Goal: Find specific page/section: Find specific page/section

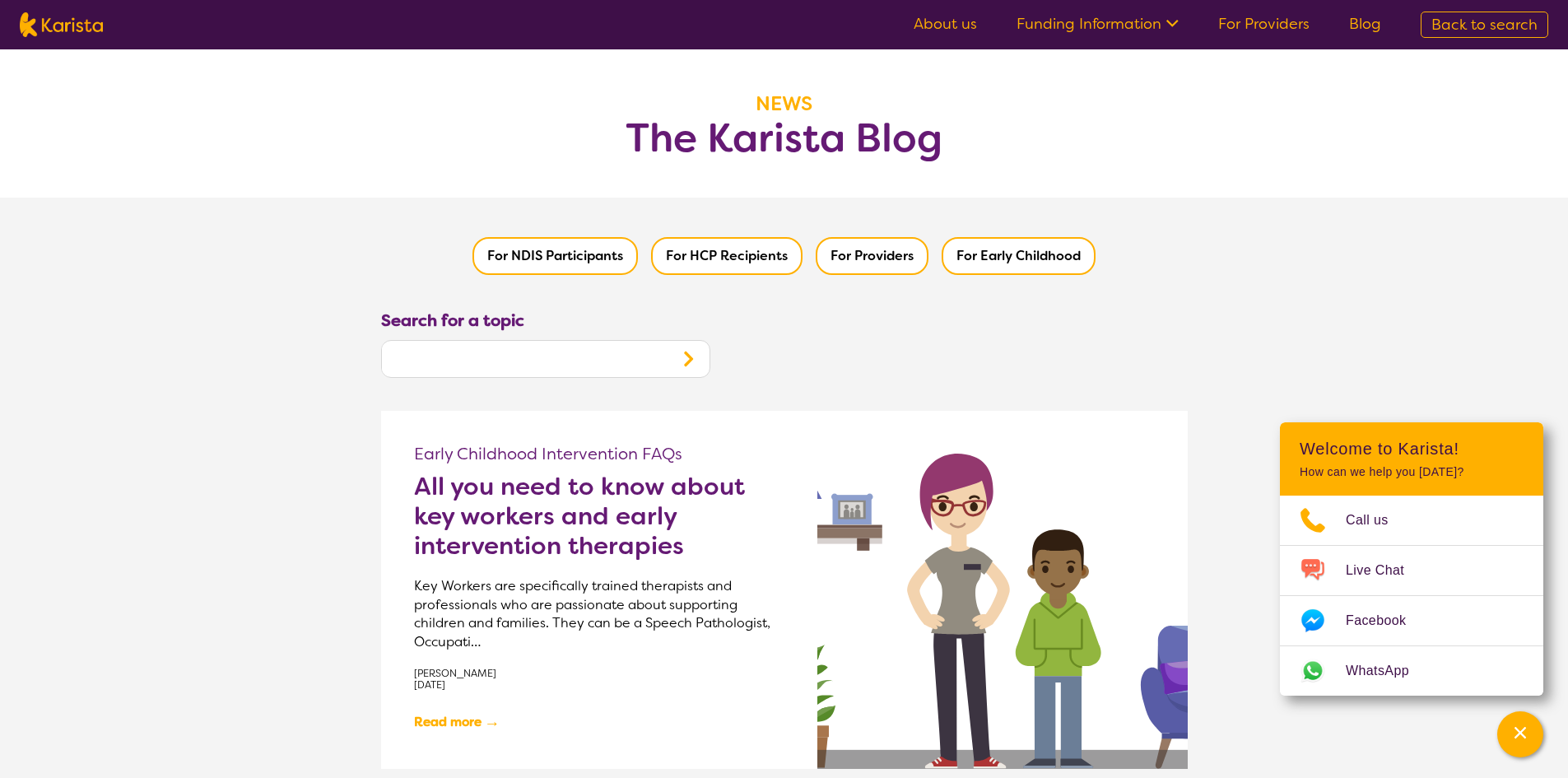
click at [686, 359] on icon "Search" at bounding box center [688, 359] width 20 height 20
click at [524, 371] on input "text" at bounding box center [524, 359] width 285 height 31
click at [1520, 750] on div "Channel Menu" at bounding box center [1520, 734] width 33 height 36
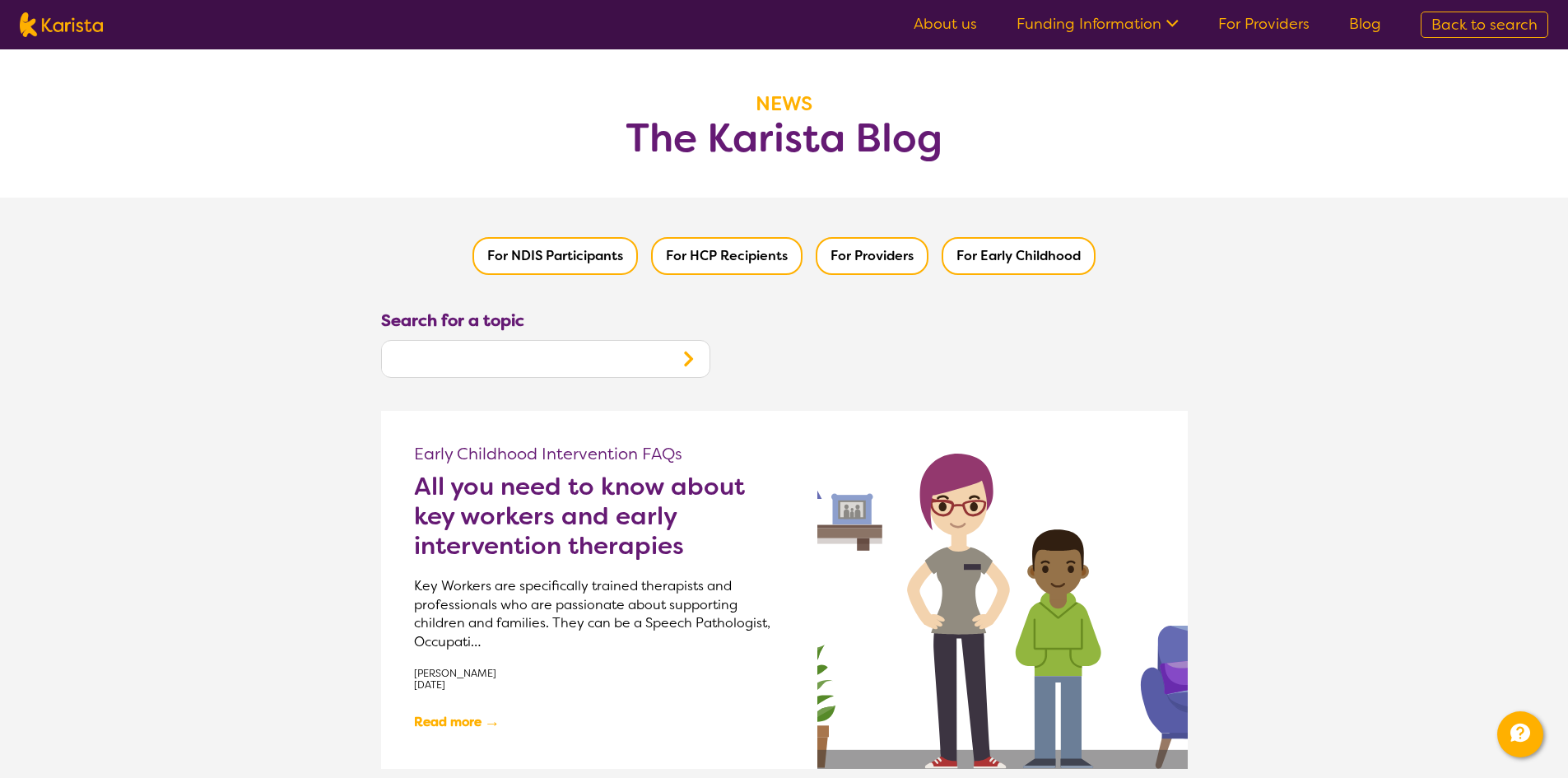
click at [1361, 23] on link "Blog" at bounding box center [1365, 23] width 32 height 20
